Goal: Transaction & Acquisition: Obtain resource

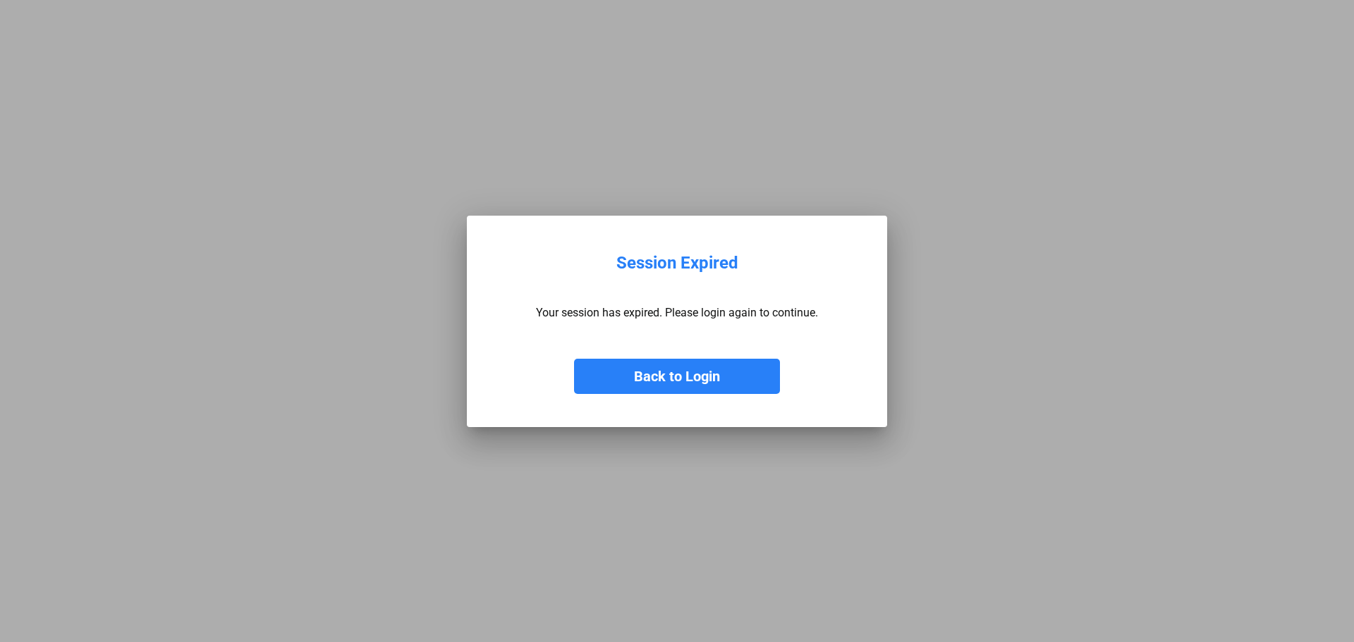
click at [645, 382] on button "Back to Login" at bounding box center [677, 376] width 206 height 35
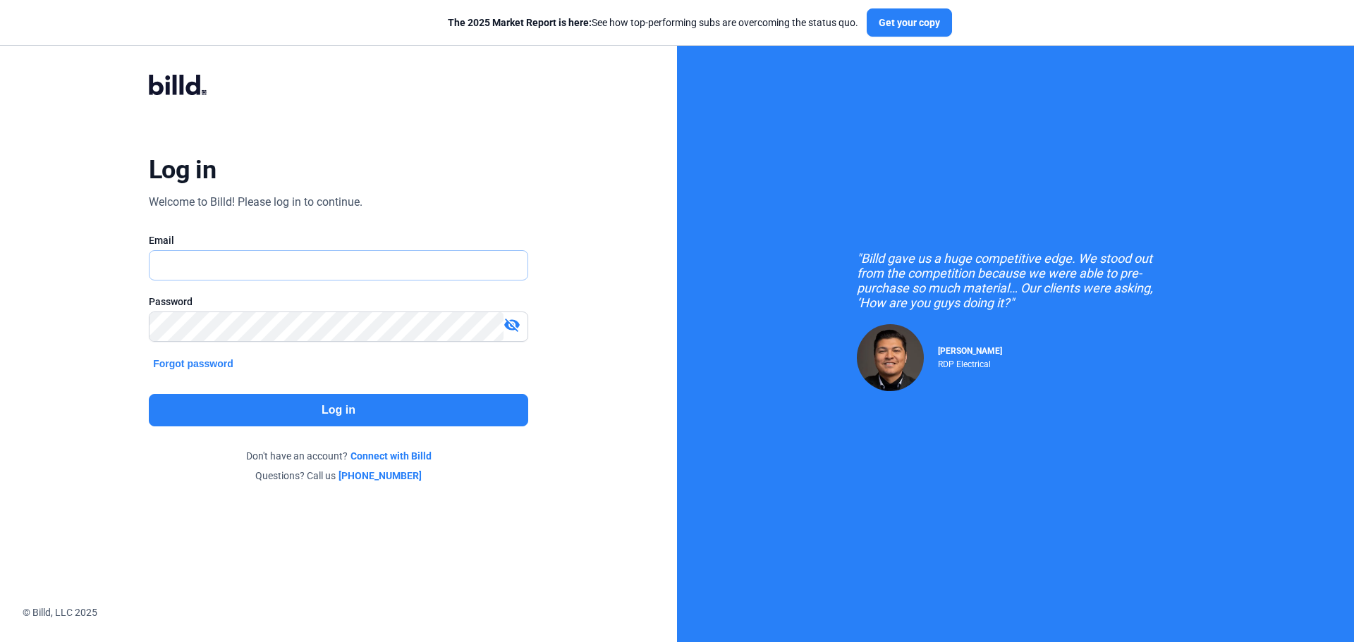
type input "[EMAIL_ADDRESS][PERSON_NAME][DOMAIN_NAME]"
click at [343, 422] on button "Log in" at bounding box center [338, 410] width 379 height 32
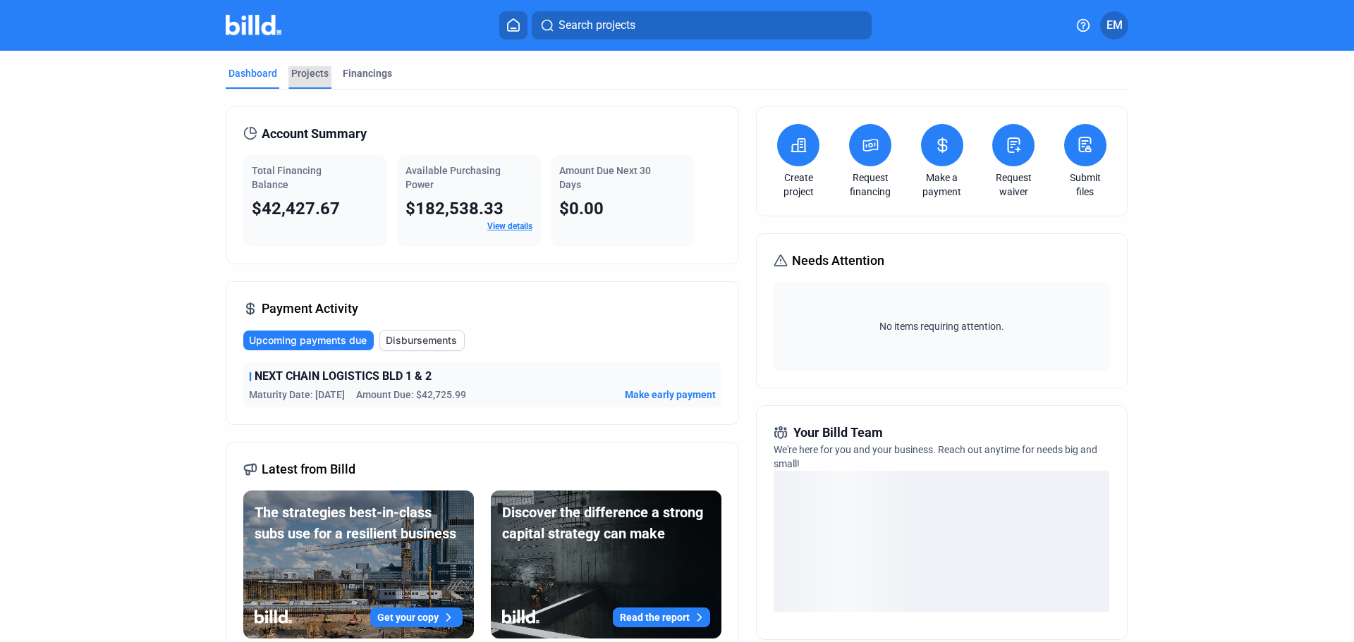
click at [298, 72] on div "Projects" at bounding box center [309, 73] width 37 height 14
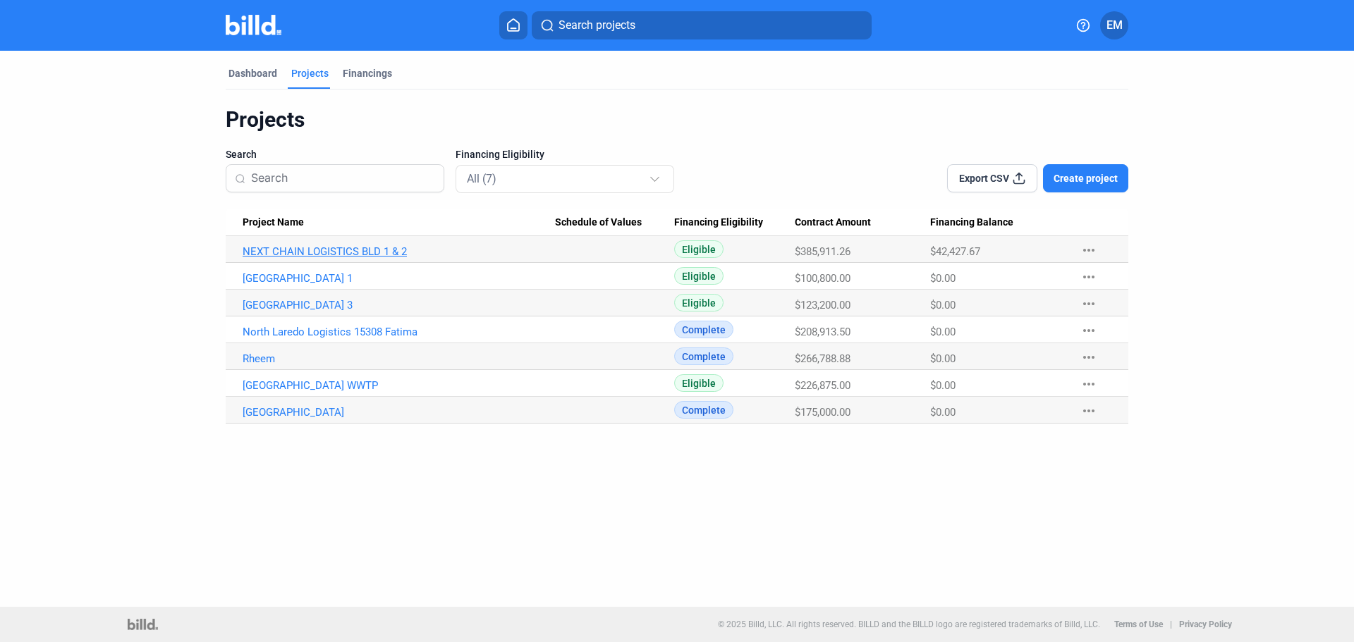
click at [348, 250] on link "NEXT CHAIN LOGISTICS BLD 1 & 2" at bounding box center [399, 251] width 312 height 13
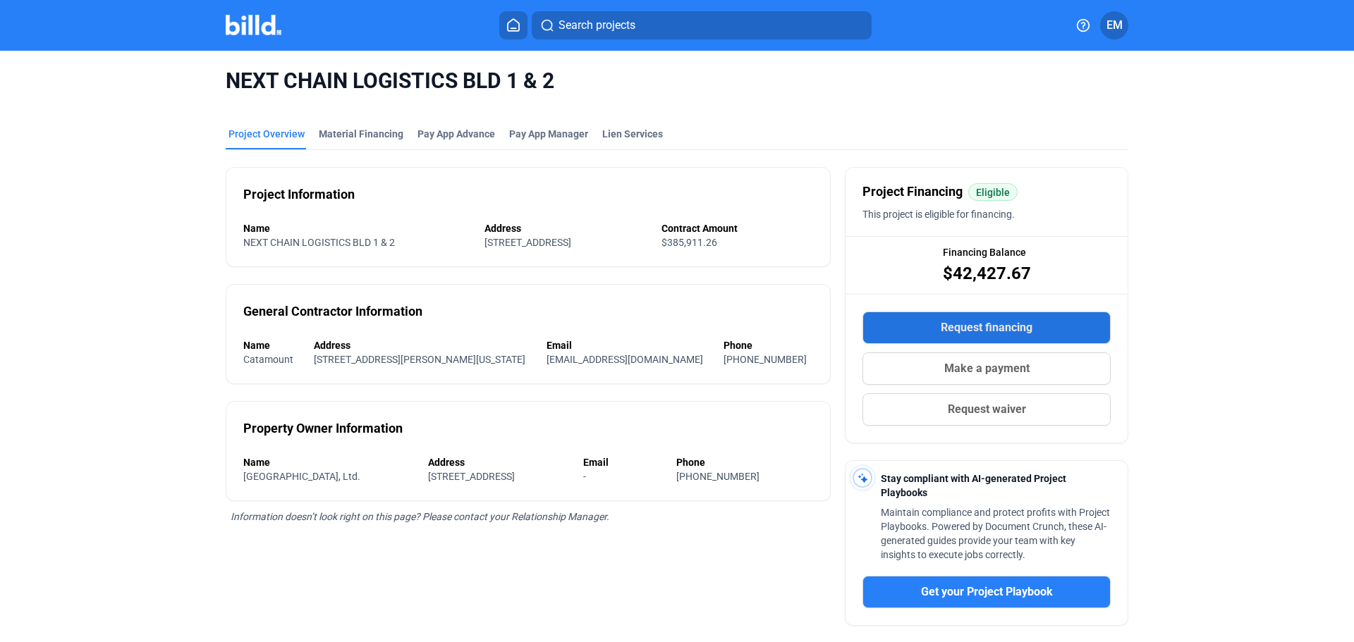
click at [968, 331] on span "Request financing" at bounding box center [987, 327] width 92 height 17
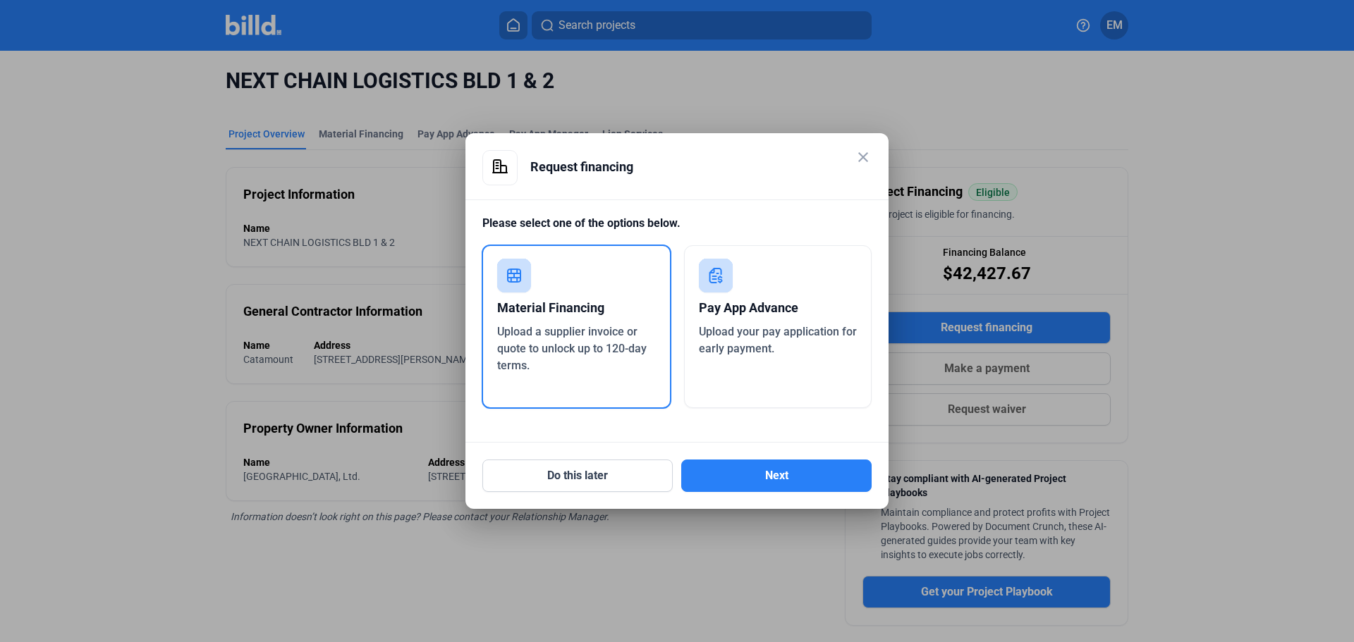
click at [548, 312] on div "Material Financing" at bounding box center [576, 308] width 159 height 31
click at [561, 343] on span "Upload a supplier invoice or quote to unlock up to 120-day terms." at bounding box center [572, 348] width 150 height 47
click at [801, 485] on button "Next" at bounding box center [776, 476] width 190 height 32
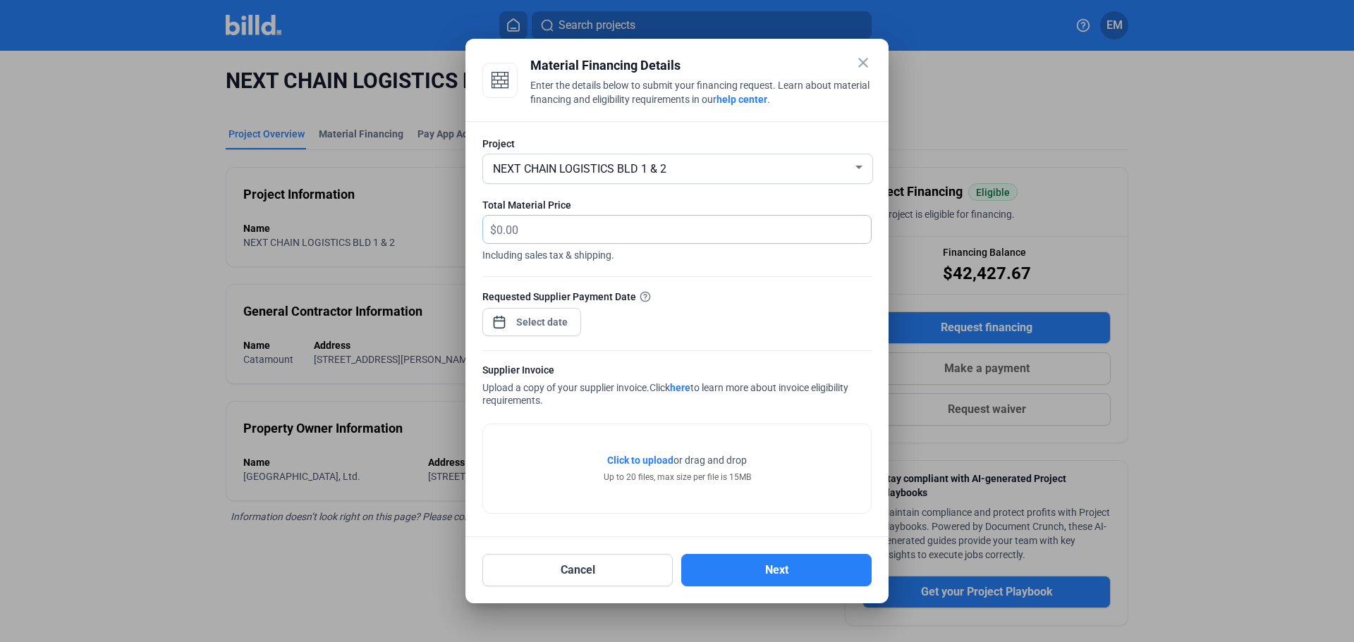
click at [540, 234] on input "text" at bounding box center [676, 230] width 358 height 28
type input "23,789.26"
click at [653, 459] on span "Click to upload" at bounding box center [640, 460] width 66 height 11
click at [626, 463] on span "Click to upload" at bounding box center [640, 460] width 66 height 11
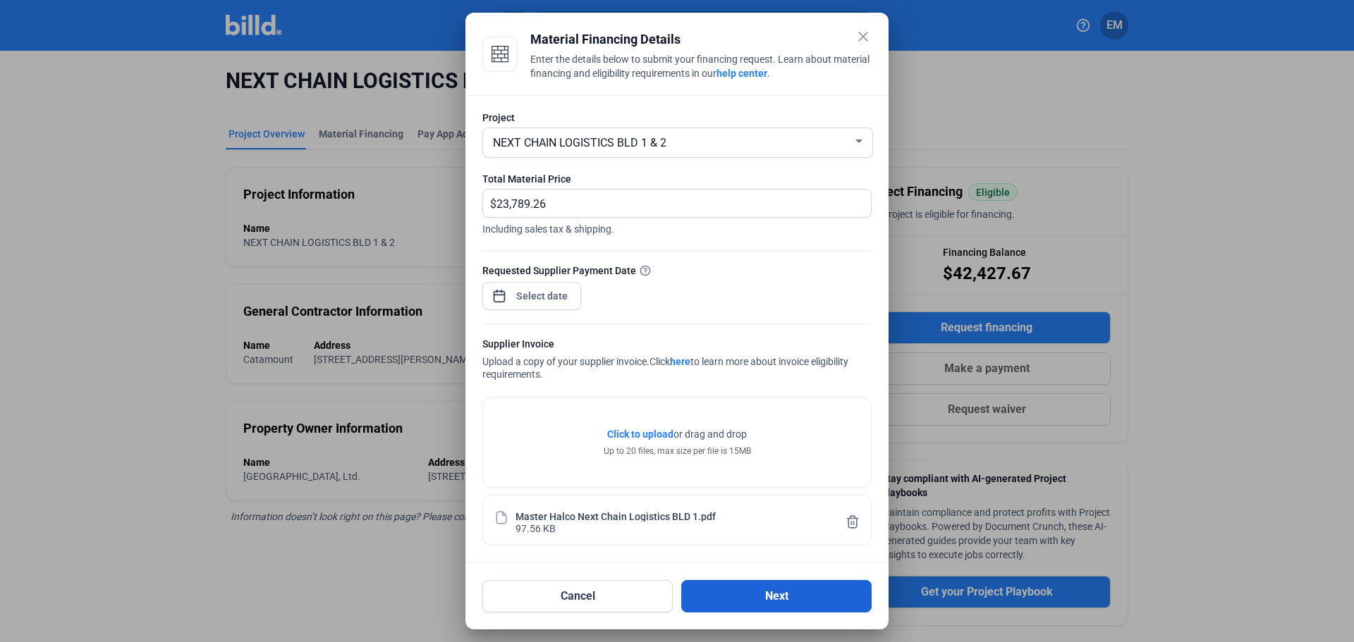
click at [786, 605] on button "Next" at bounding box center [776, 596] width 190 height 32
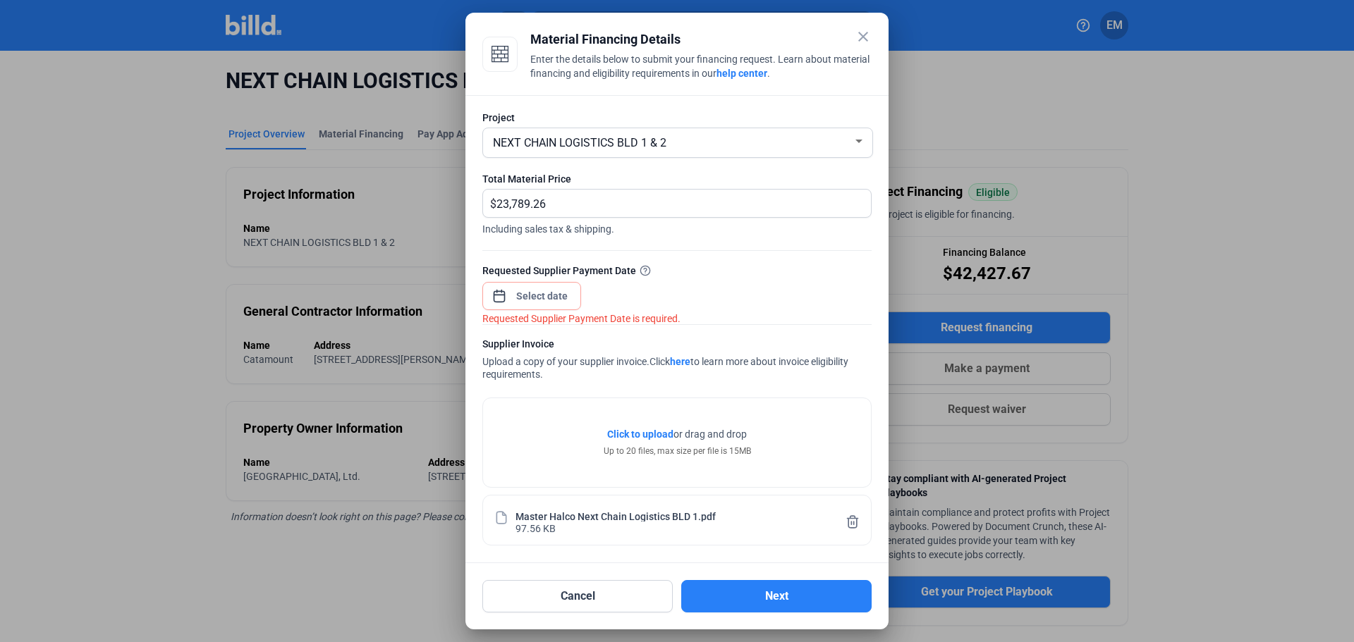
click at [862, 37] on mat-icon "close" at bounding box center [863, 36] width 17 height 17
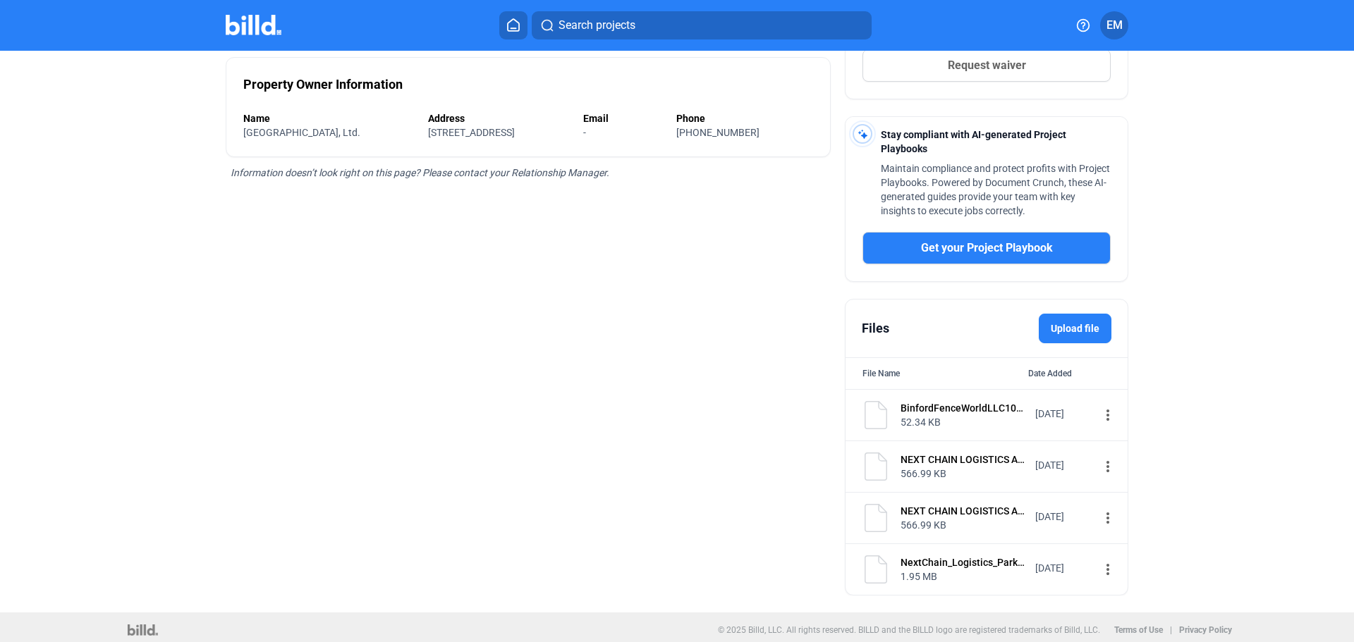
scroll to position [353, 0]
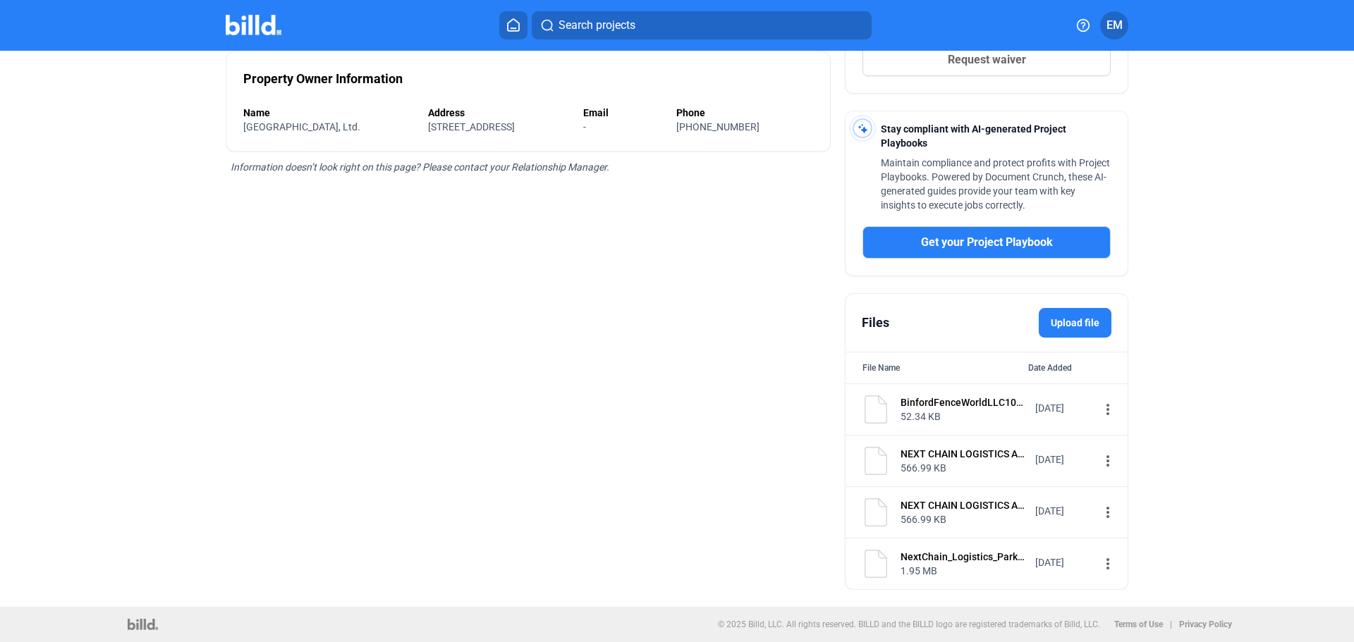
click at [1099, 405] on mat-icon "more_vert" at bounding box center [1107, 409] width 17 height 17
click at [1109, 431] on span "View" at bounding box center [1111, 432] width 20 height 11
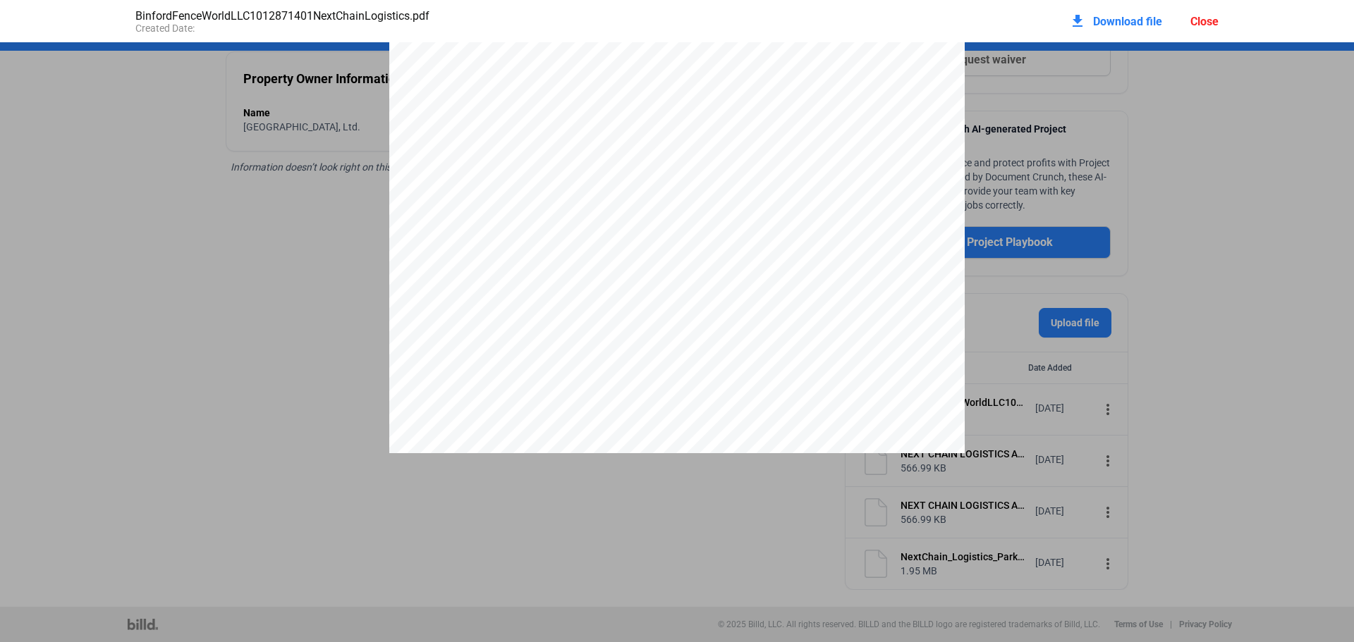
scroll to position [0, 0]
